Goal: Complete application form: Complete application form

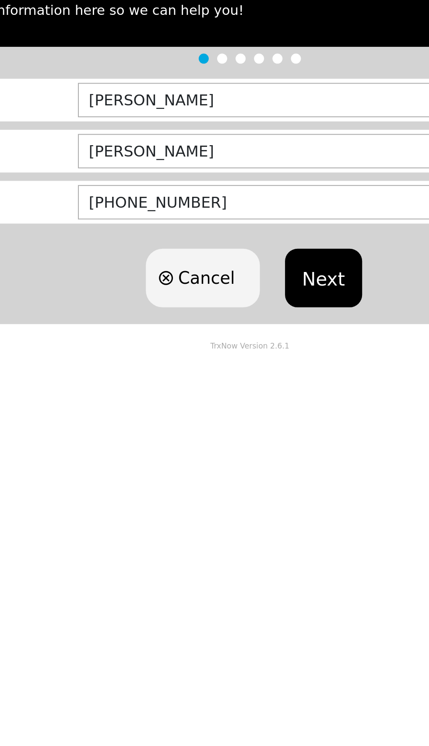
click at [255, 250] on button "Next" at bounding box center [253, 252] width 40 height 31
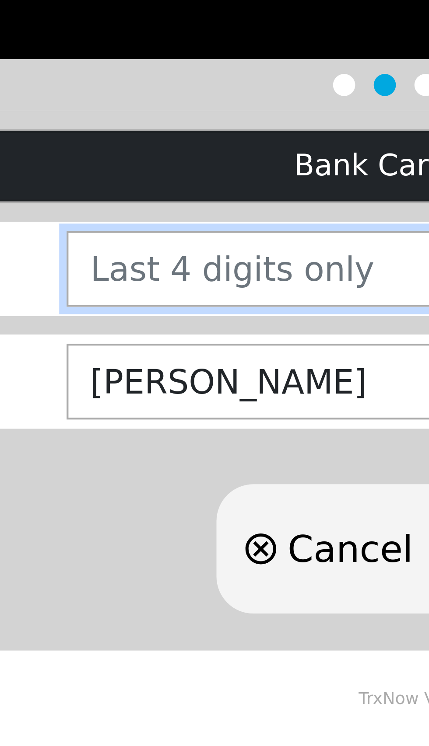
click at [178, 216] on input "number" at bounding box center [271, 217] width 293 height 18
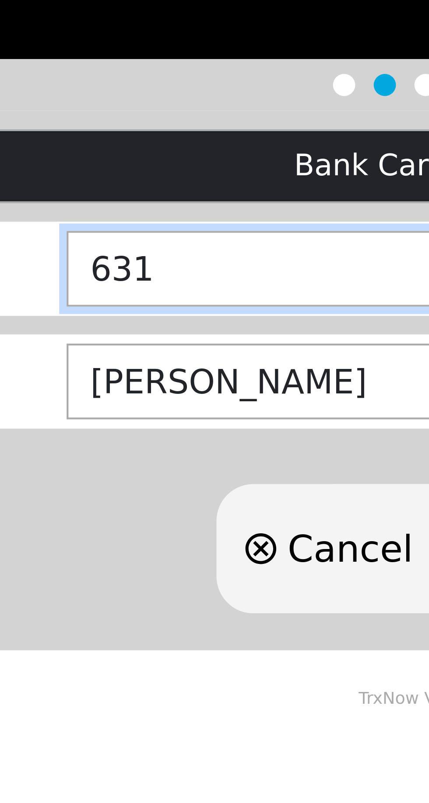
type input "6310"
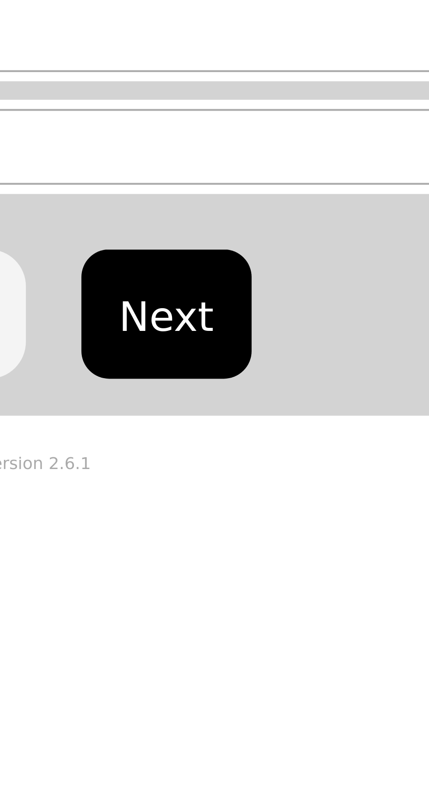
click at [250, 285] on button "Next" at bounding box center [253, 283] width 40 height 31
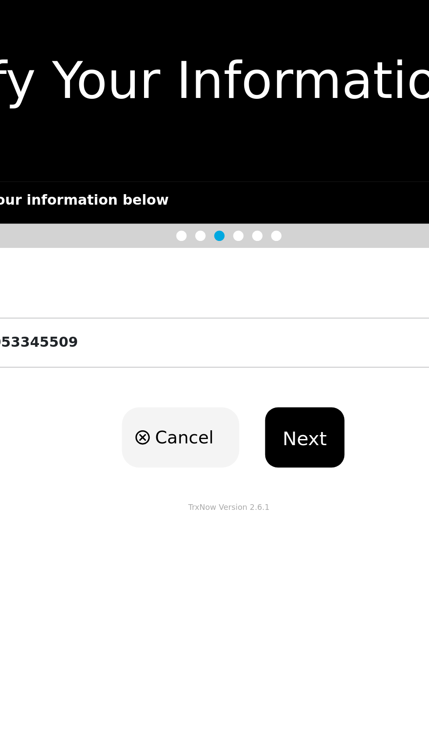
click at [256, 231] on button "Next" at bounding box center [253, 232] width 40 height 31
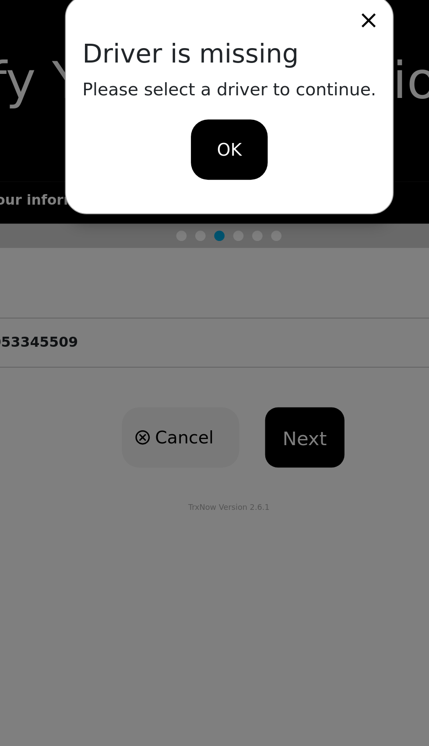
click at [213, 84] on span "OK" at bounding box center [214, 86] width 13 height 13
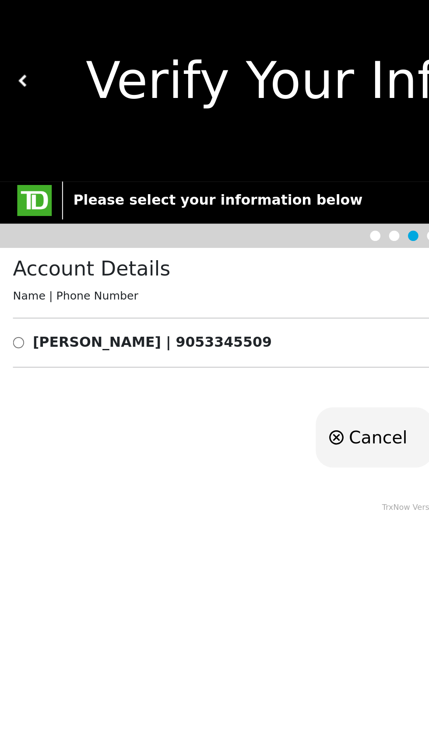
click at [68, 194] on div "Account Details Name | Phone Number [PERSON_NAME] | [PHONE_NUMBER]" at bounding box center [214, 172] width 429 height 72
click at [57, 184] on b "[PERSON_NAME] | 9053345509" at bounding box center [77, 184] width 121 height 8
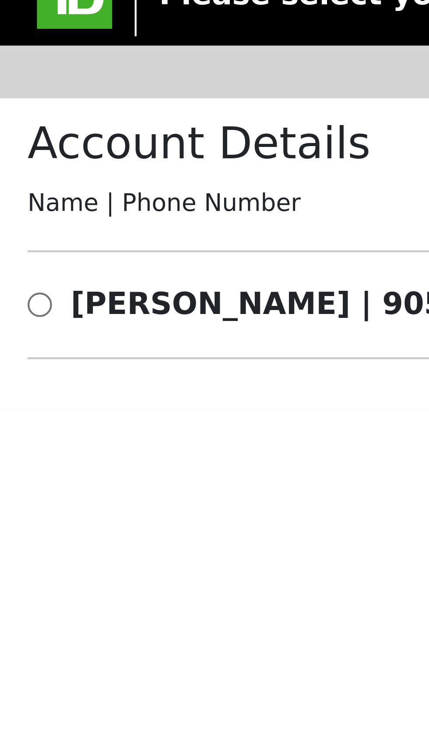
click at [12, 181] on input "radio" at bounding box center [10, 184] width 6 height 10
radio input "true"
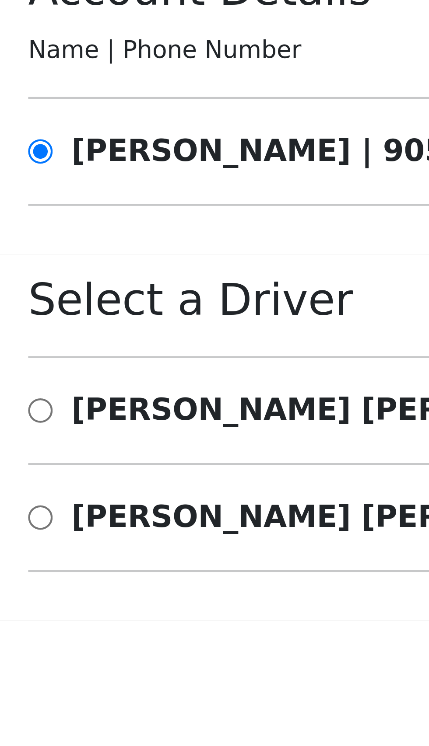
click at [31, 248] on b "[PERSON_NAME]" at bounding box center [83, 245] width 132 height 8
click at [11, 249] on input "radio" at bounding box center [10, 245] width 6 height 10
radio input "true"
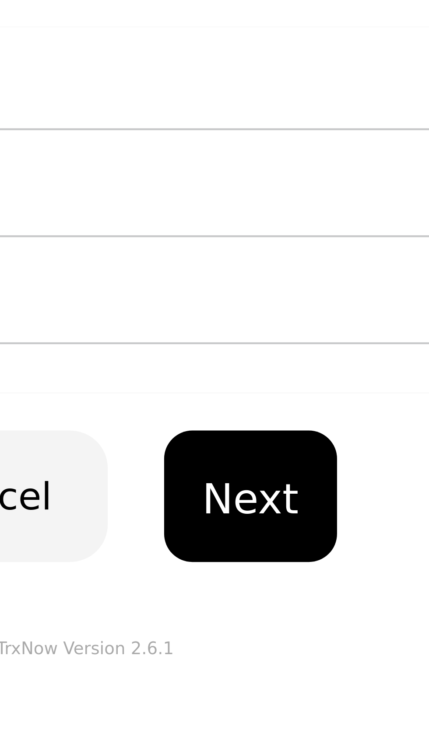
click at [251, 321] on button "Next" at bounding box center [253, 318] width 40 height 31
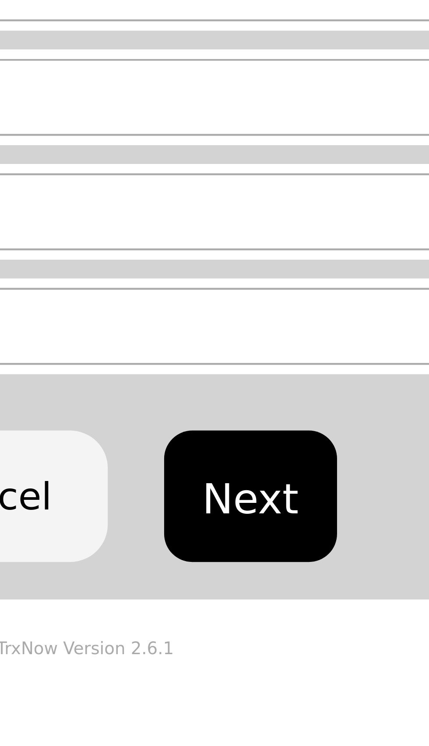
click at [251, 277] on button "Next" at bounding box center [253, 280] width 40 height 31
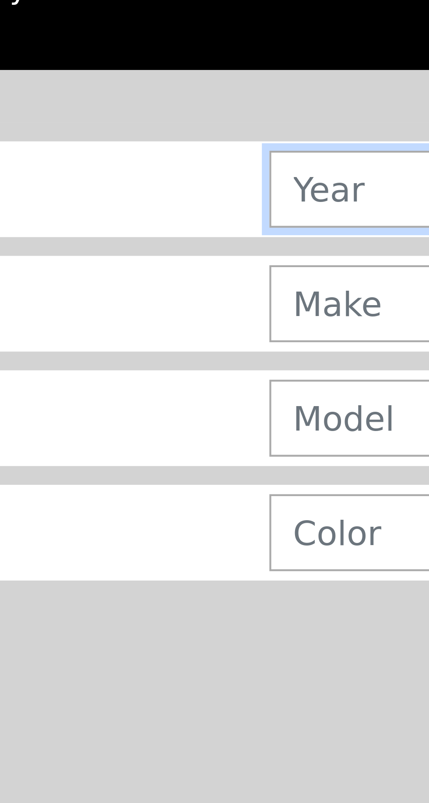
click at [134, 162] on input "text" at bounding box center [272, 161] width 299 height 18
type input "2019"
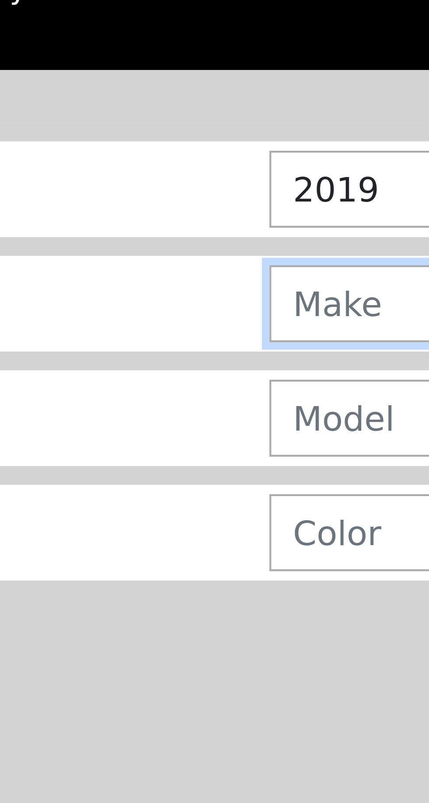
click at [141, 185] on input "text" at bounding box center [272, 188] width 299 height 18
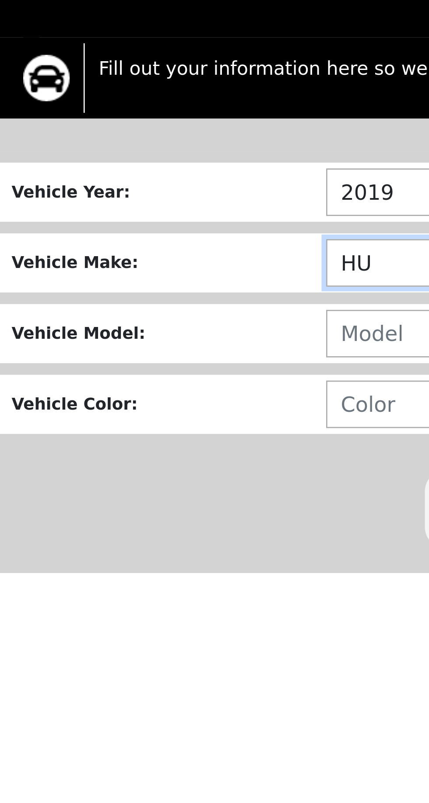
type input "H"
type input "KIA"
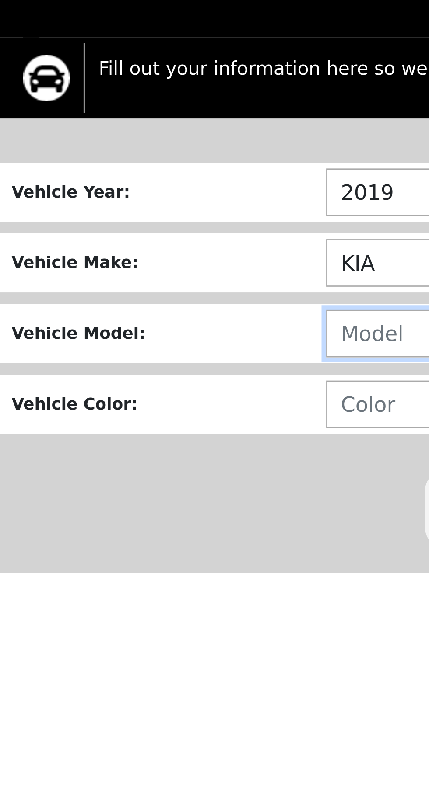
click at [132, 213] on input "text" at bounding box center [272, 215] width 299 height 18
type input "SEDONA"
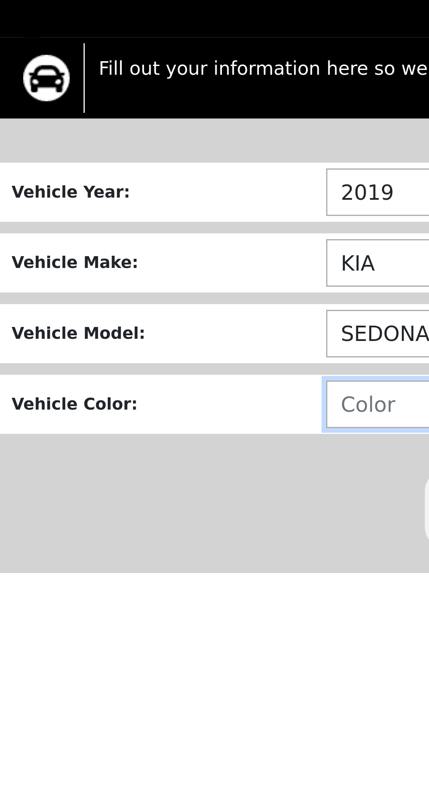
click at [138, 239] on input "text" at bounding box center [272, 241] width 299 height 18
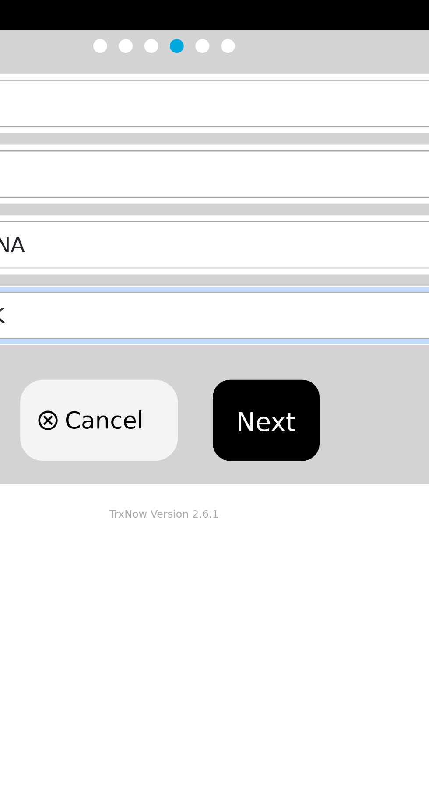
type input "BLACK"
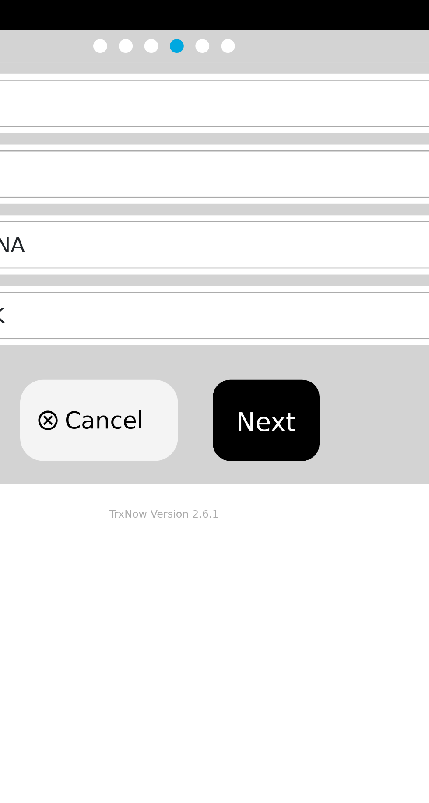
click at [254, 279] on button "Next" at bounding box center [253, 280] width 40 height 31
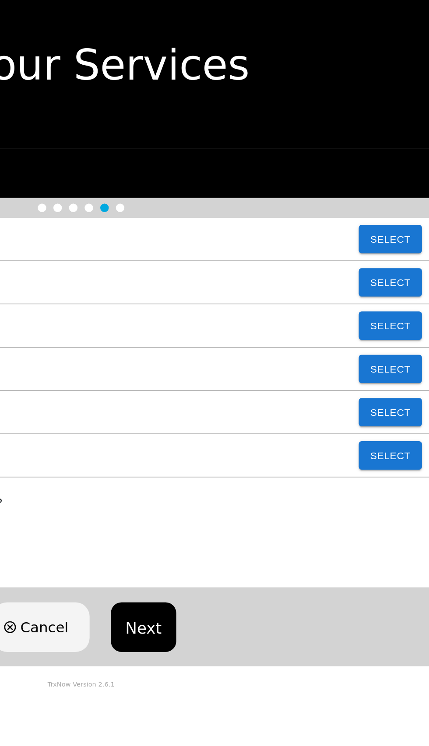
click at [251, 401] on button "Next" at bounding box center [253, 398] width 40 height 31
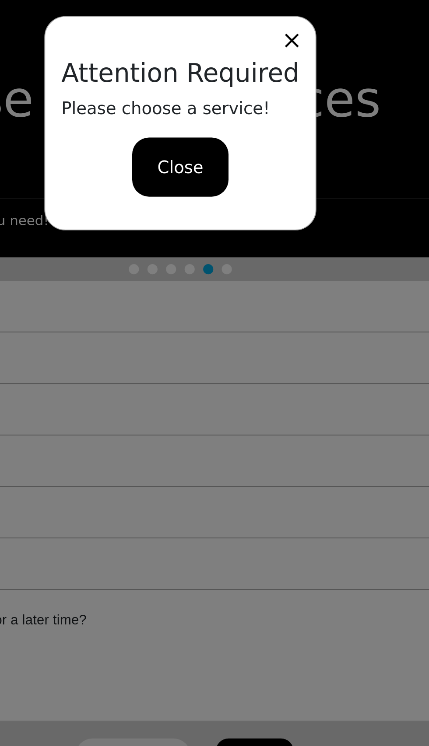
click at [218, 85] on span "Close" at bounding box center [214, 86] width 24 height 13
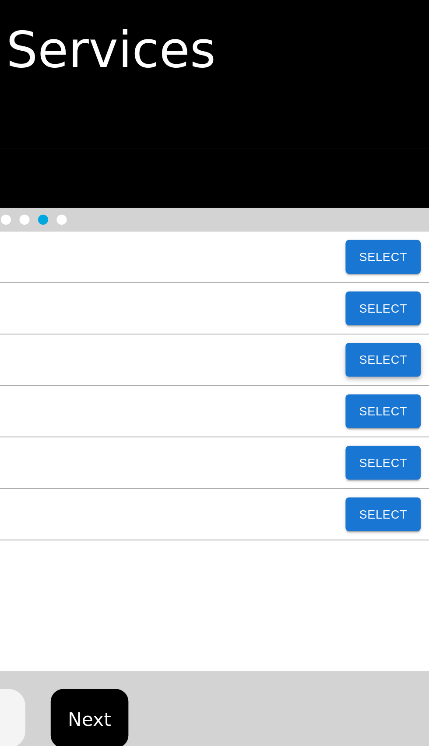
click at [409, 212] on button "Select" at bounding box center [404, 211] width 39 height 17
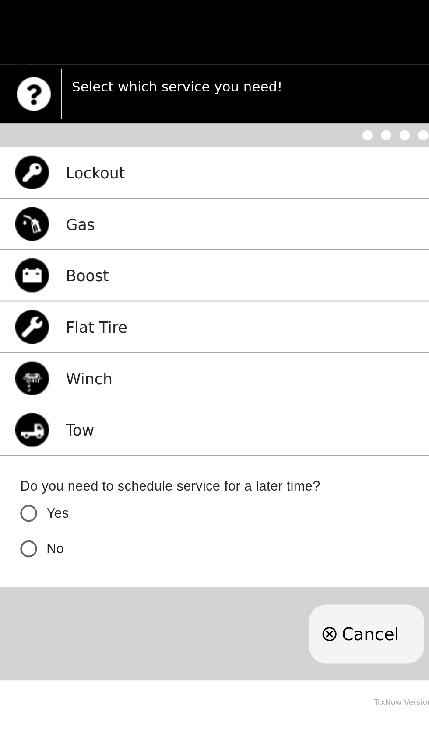
click at [19, 359] on input "No" at bounding box center [15, 354] width 18 height 18
radio input "false"
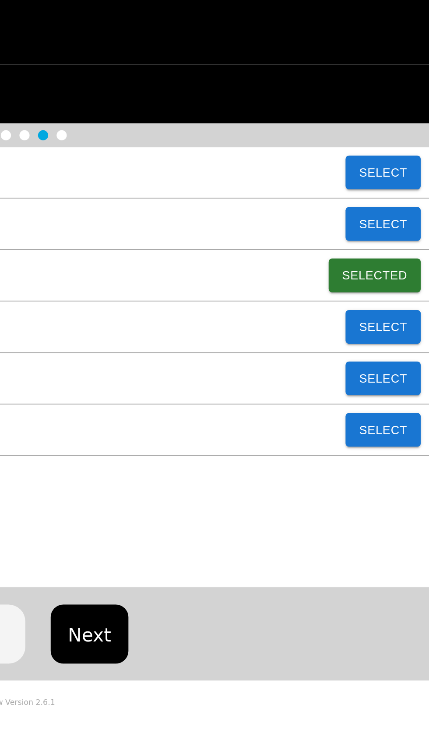
click at [255, 401] on button "Next" at bounding box center [253, 398] width 40 height 31
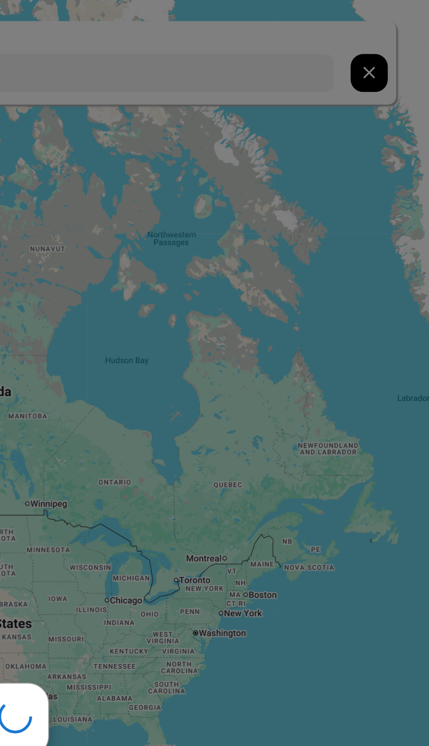
type input "[STREET_ADDRESS][PERSON_NAME]"
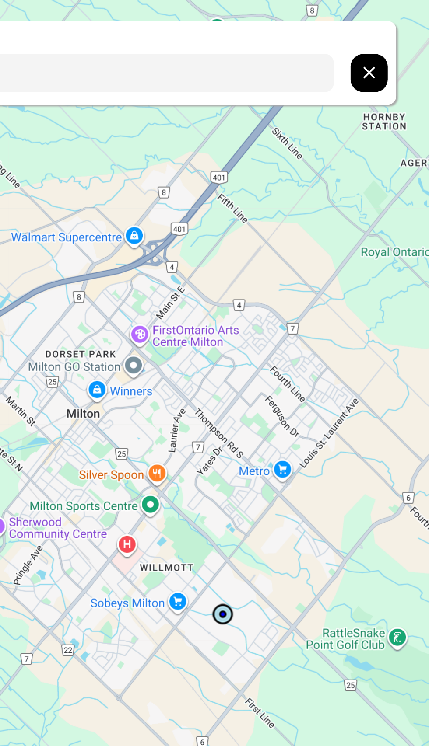
click at [284, 34] on input "[STREET_ADDRESS][PERSON_NAME]" at bounding box center [194, 38] width 370 height 20
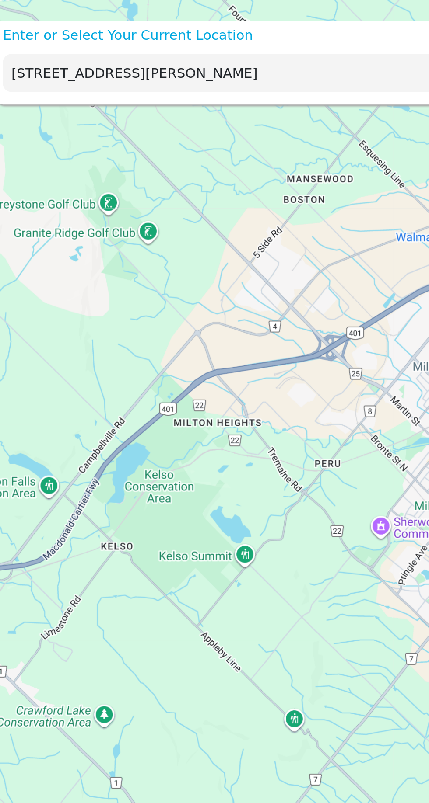
click at [183, 40] on input "[STREET_ADDRESS][PERSON_NAME]" at bounding box center [194, 38] width 370 height 20
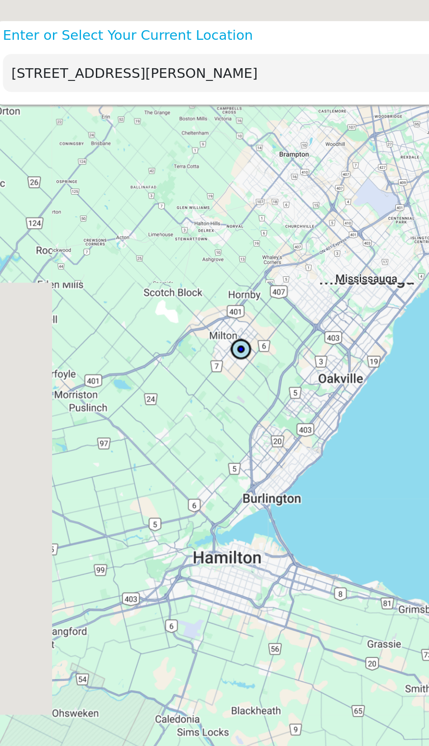
click at [180, 35] on input "[STREET_ADDRESS][PERSON_NAME]" at bounding box center [194, 38] width 370 height 20
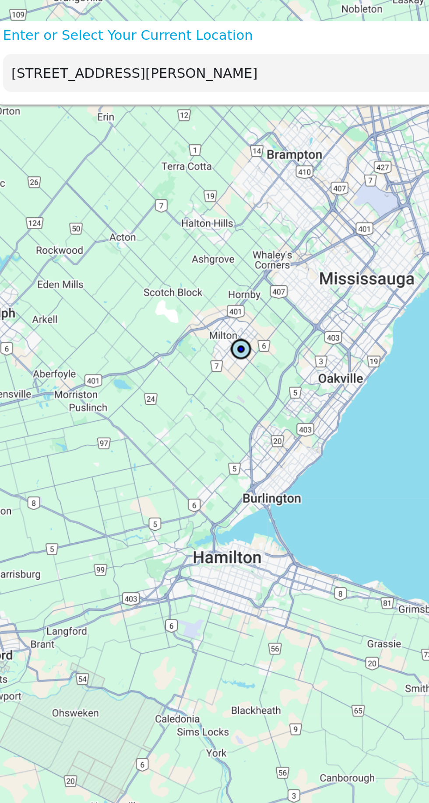
click at [189, 42] on input "[STREET_ADDRESS][PERSON_NAME]" at bounding box center [194, 38] width 370 height 20
click at [194, 40] on input "[STREET_ADDRESS][PERSON_NAME]" at bounding box center [194, 38] width 370 height 20
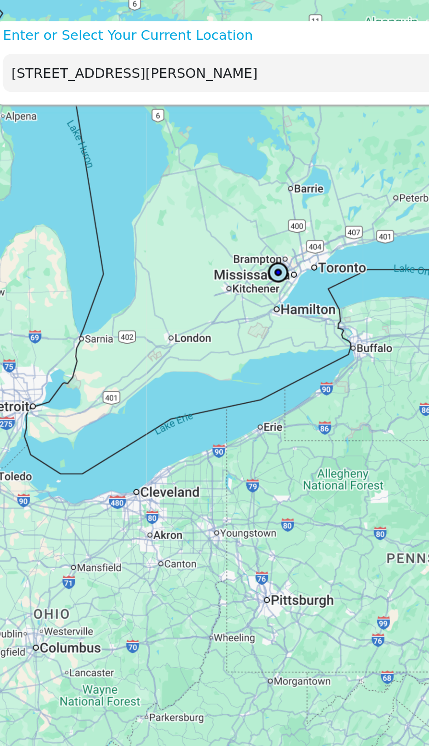
click at [160, 34] on input "[STREET_ADDRESS][PERSON_NAME]" at bounding box center [194, 38] width 370 height 20
click at [169, 42] on input "[STREET_ADDRESS][PERSON_NAME]" at bounding box center [194, 38] width 370 height 20
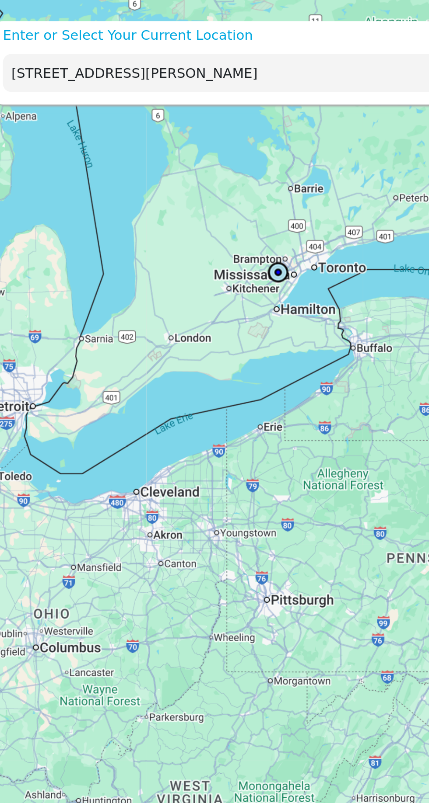
click at [110, 15] on p "Enter or Select Your Current Location" at bounding box center [207, 18] width 407 height 10
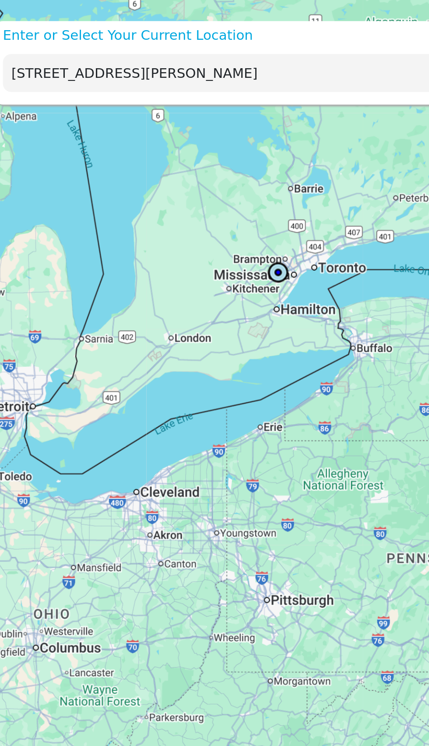
click at [171, 42] on input "[STREET_ADDRESS][PERSON_NAME]" at bounding box center [194, 38] width 370 height 20
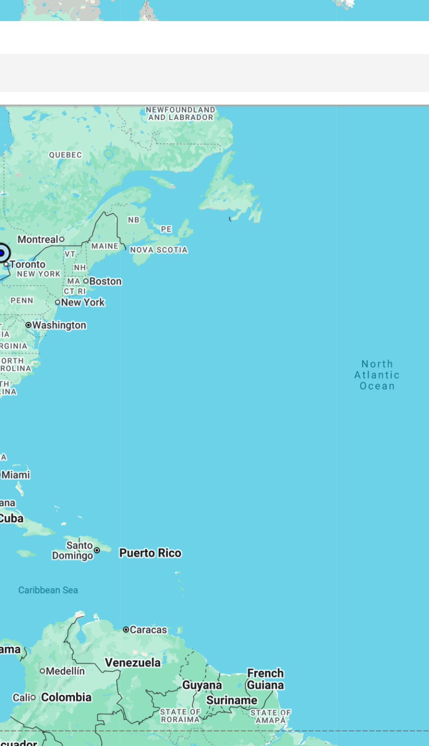
click at [188, 40] on input "[STREET_ADDRESS][PERSON_NAME]" at bounding box center [194, 38] width 370 height 20
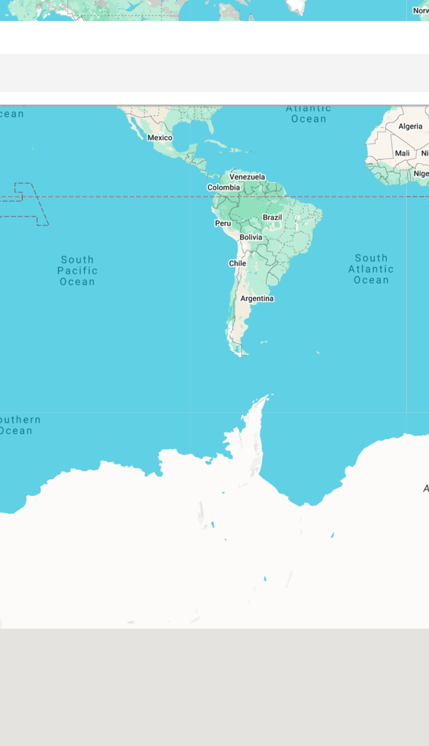
click at [181, 42] on input "[STREET_ADDRESS][PERSON_NAME]" at bounding box center [194, 38] width 370 height 20
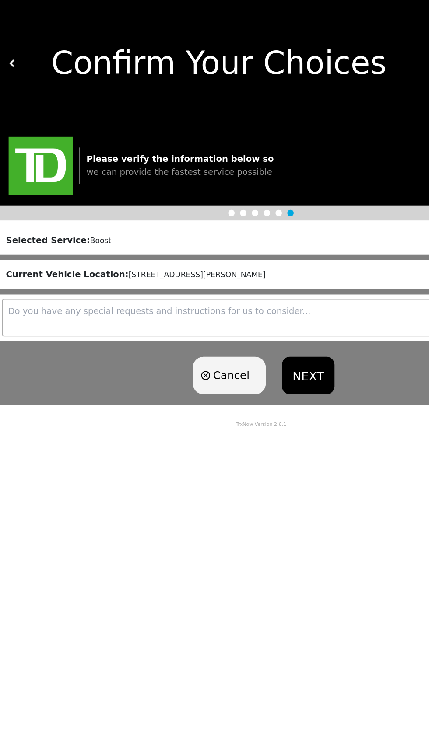
click at [260, 307] on button "NEXT" at bounding box center [252, 306] width 43 height 31
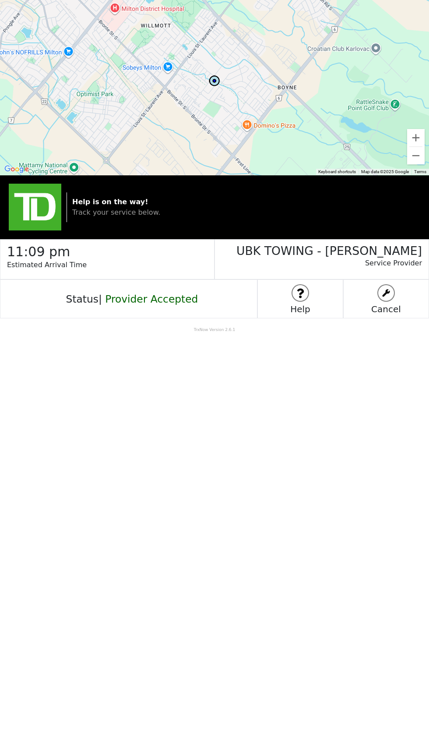
click at [265, 621] on body "To navigate the map with touch gestures double-tap and hold your finger on the …" at bounding box center [214, 373] width 429 height 746
